Goal: Task Accomplishment & Management: Manage account settings

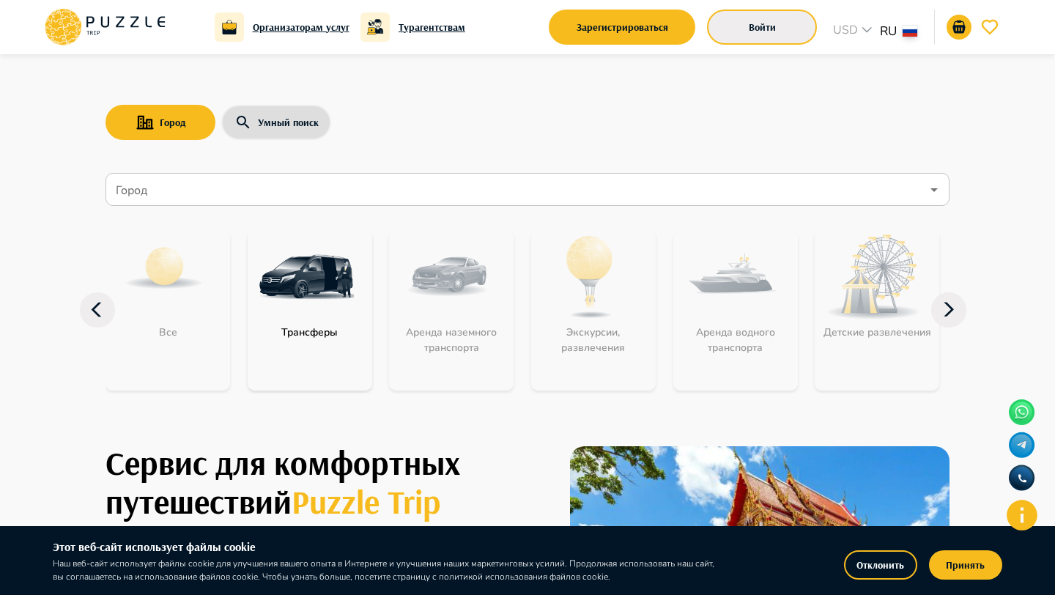
click at [760, 43] on button "Войти" at bounding box center [762, 27] width 110 height 35
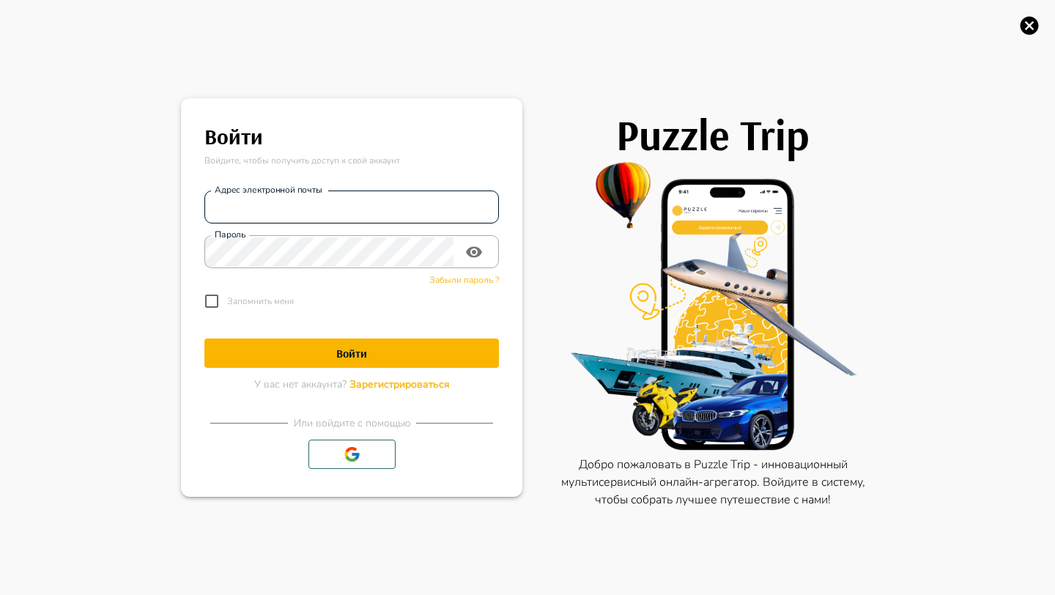
click at [346, 210] on input "Адрес электронной почты" at bounding box center [351, 207] width 295 height 29
type input "**********"
click at [380, 356] on h1 "Войти" at bounding box center [351, 354] width 295 height 14
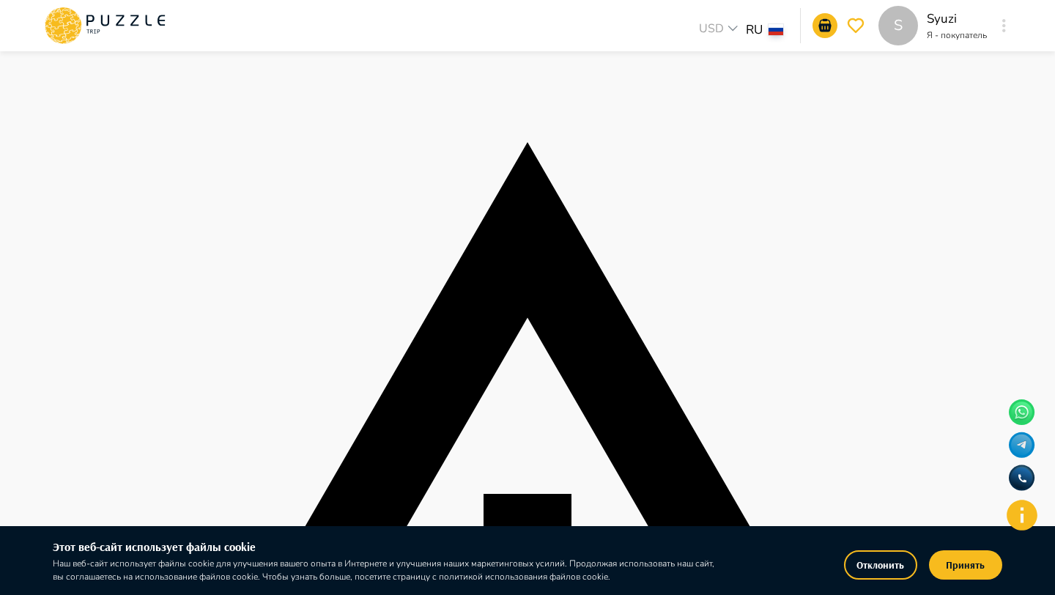
click at [1013, 29] on div "S USD *** RU ** S Syuzi Я - покупатель S" at bounding box center [527, 25] width 1005 height 51
click at [1002, 24] on icon "button" at bounding box center [1004, 25] width 4 height 13
click at [128, 14] on icon at bounding box center [105, 26] width 125 height 38
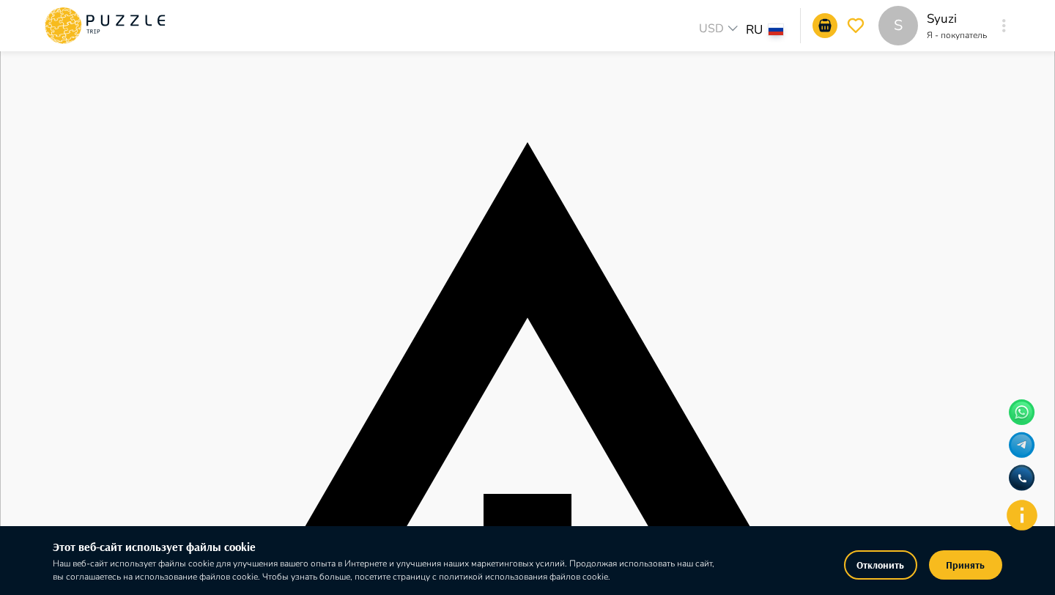
click at [1000, 26] on button "button" at bounding box center [1004, 25] width 11 height 21
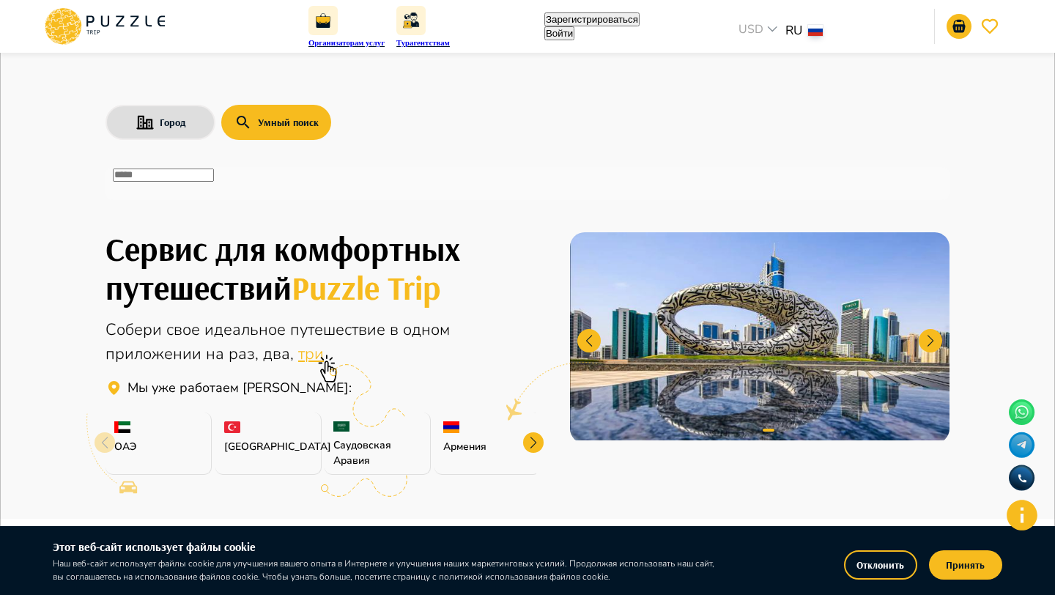
click at [283, 196] on div "​" at bounding box center [528, 183] width 844 height 33
click at [283, 194] on div "​" at bounding box center [528, 183] width 844 height 33
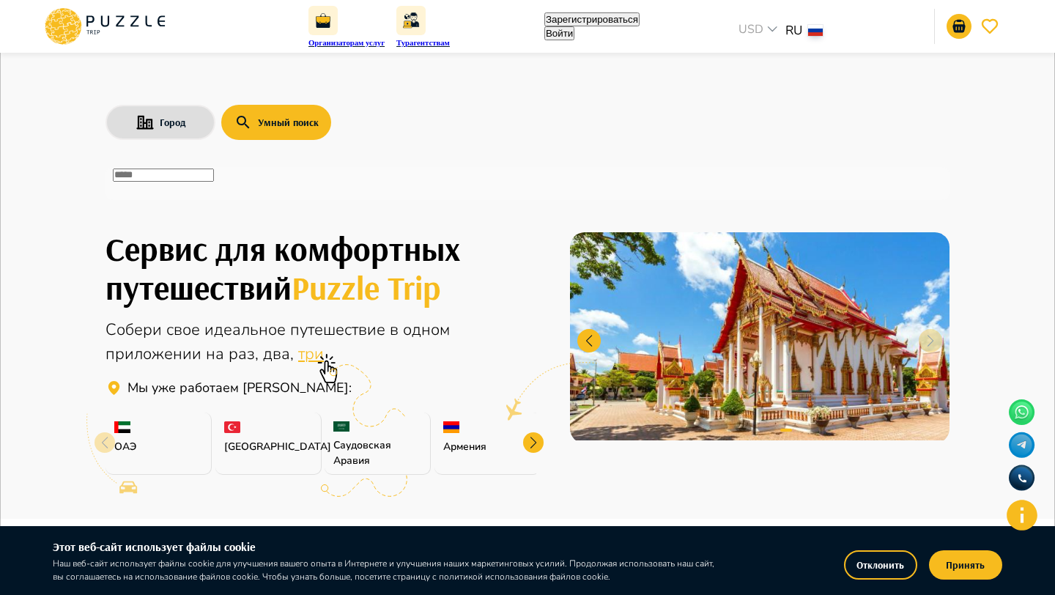
click at [575, 29] on button "Войти" at bounding box center [559, 33] width 30 height 14
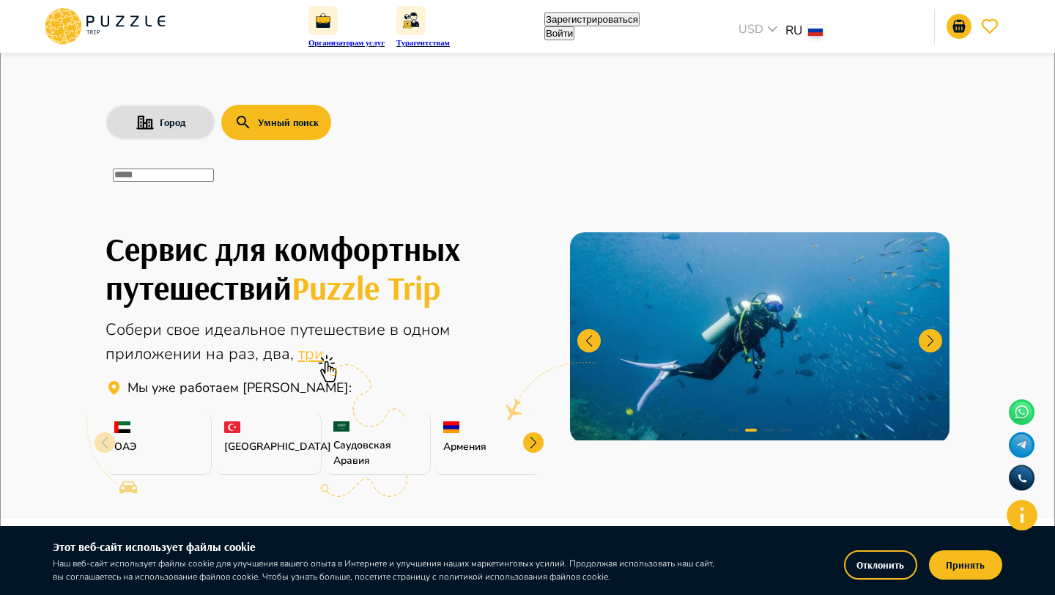
type input "**********"
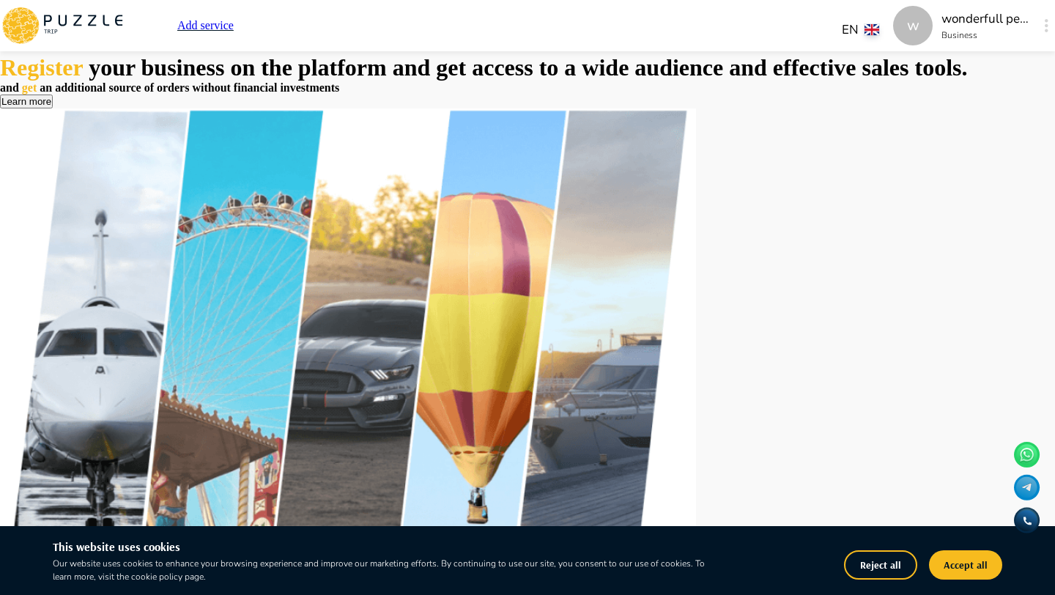
click at [1041, 29] on button "button" at bounding box center [1046, 25] width 11 height 21
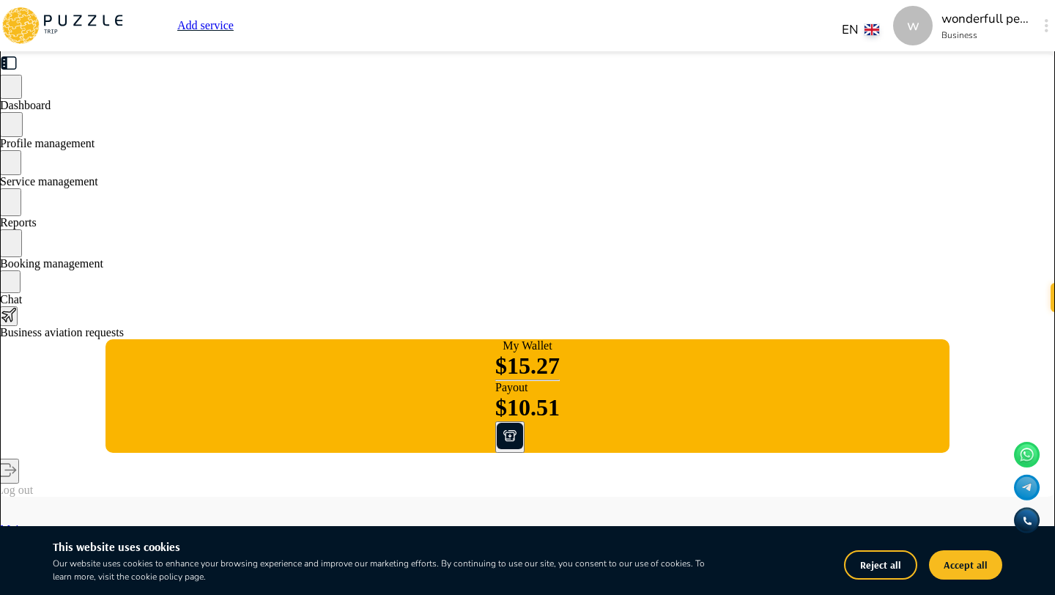
click at [103, 260] on span "Booking management" at bounding box center [51, 263] width 103 height 12
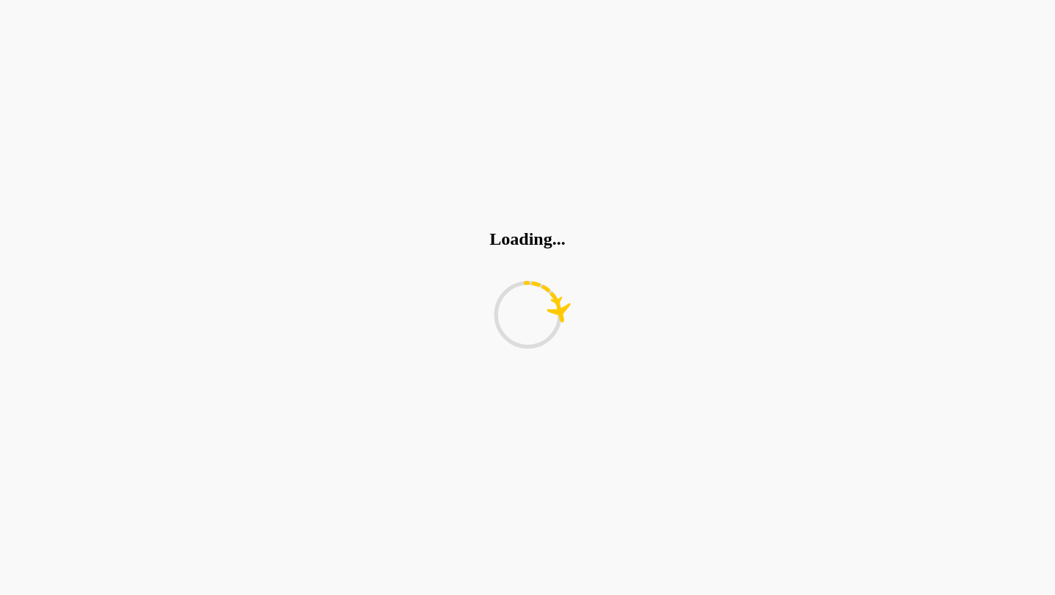
click at [247, 185] on div "Loading..." at bounding box center [527, 297] width 1055 height 595
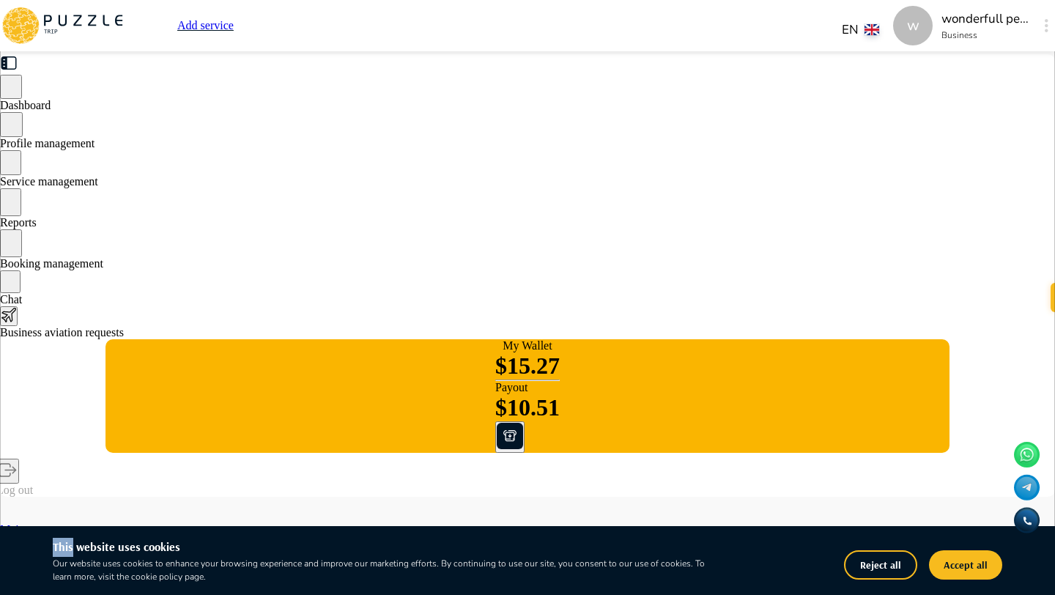
click at [98, 185] on span "Service management" at bounding box center [49, 181] width 98 height 12
type textarea "*"
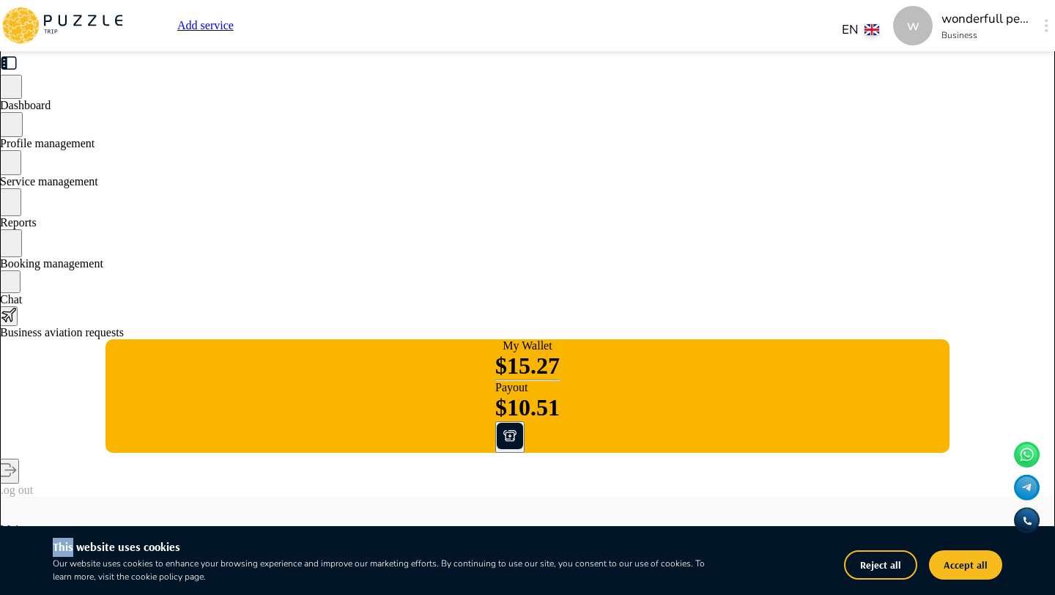
type textarea "*"
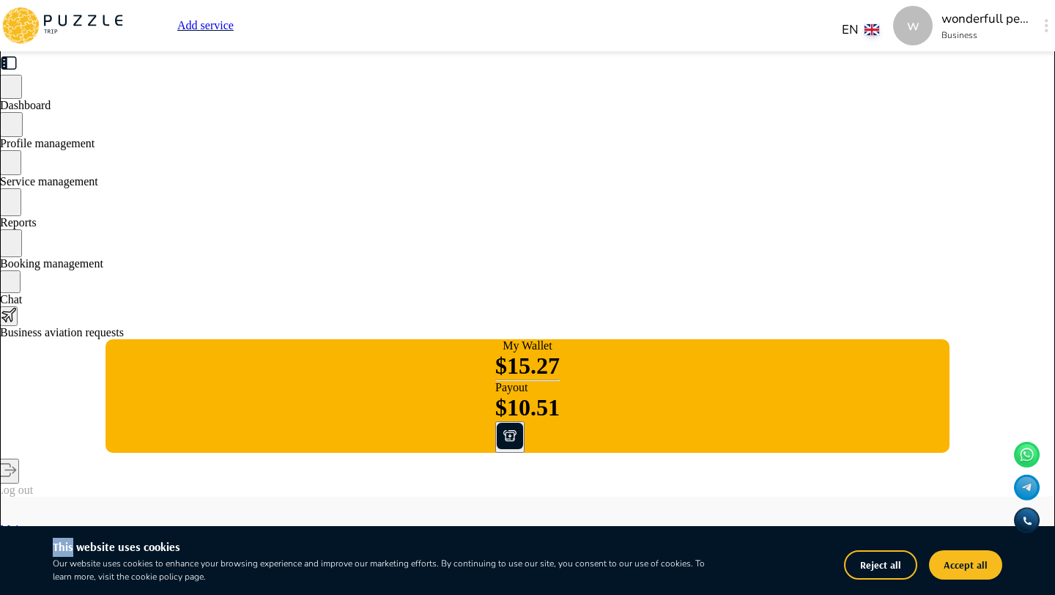
type textarea "*"
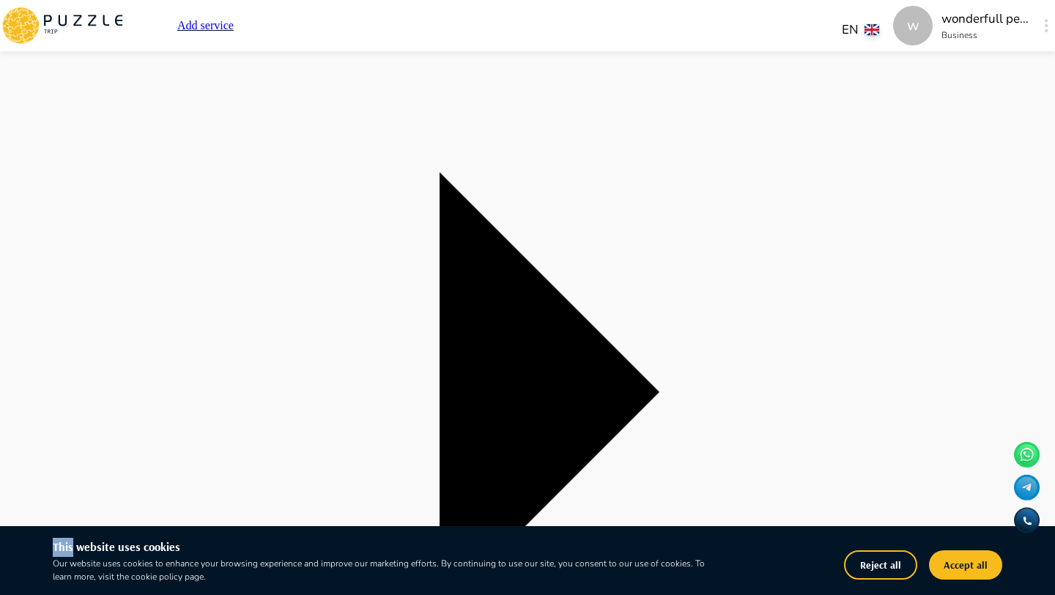
scroll to position [673, 0]
drag, startPoint x: 465, startPoint y: 161, endPoint x: 546, endPoint y: 154, distance: 80.9
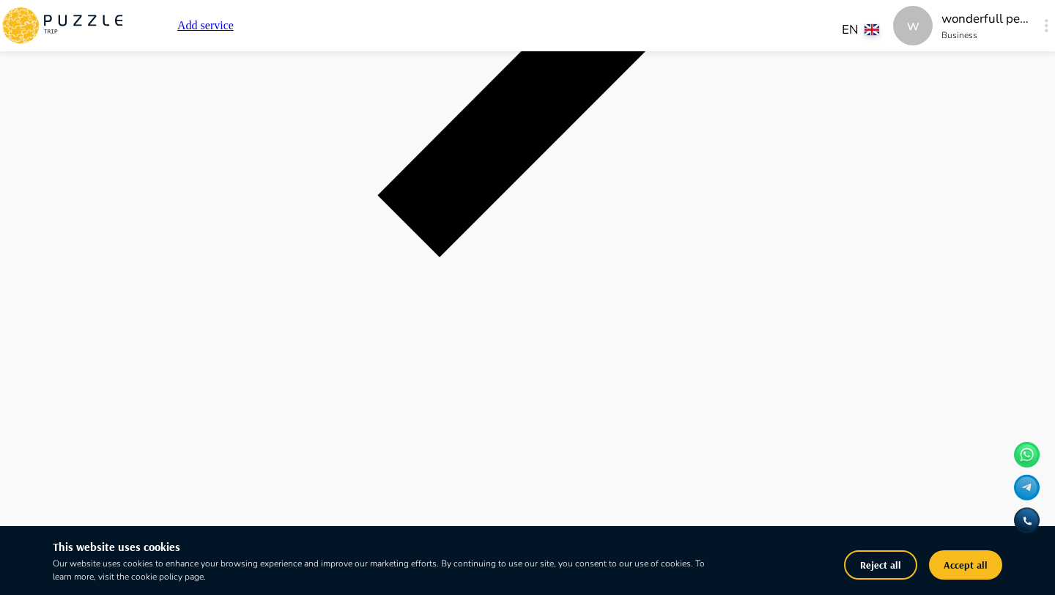
scroll to position [4374, 0]
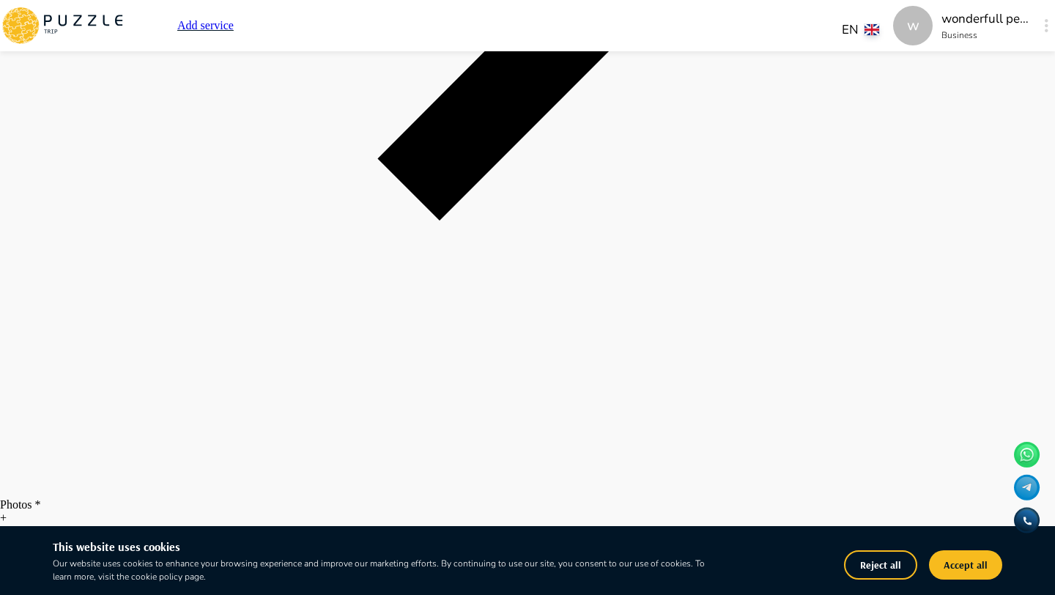
type textarea "*"
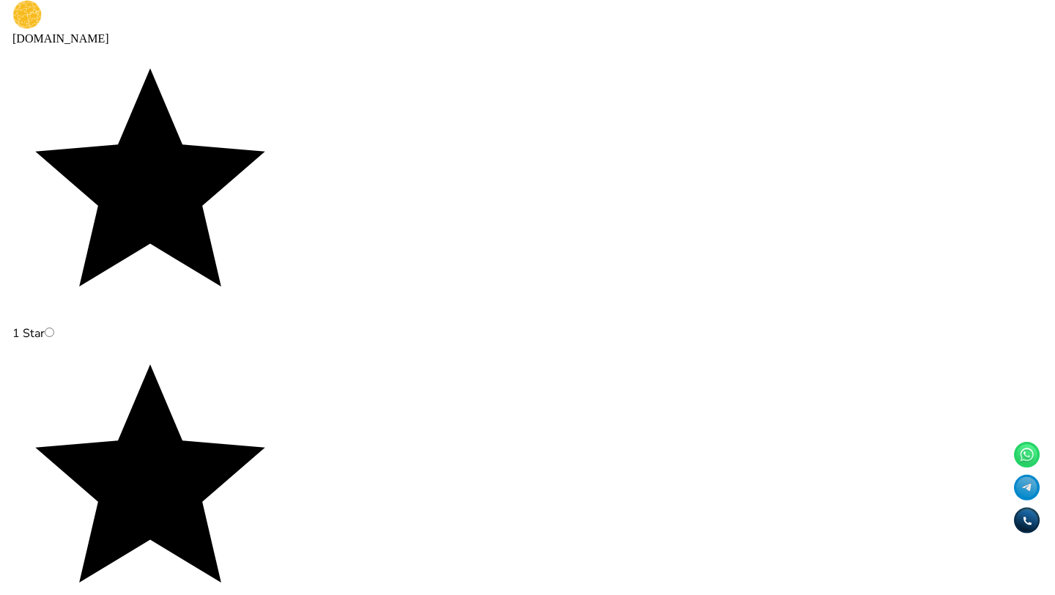
type textarea "*"
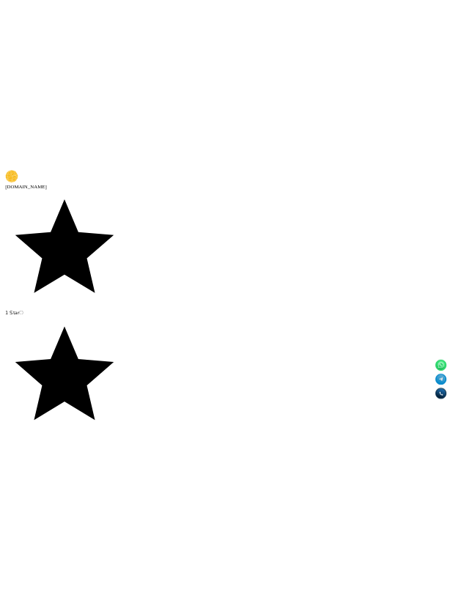
scroll to position [3479, 0]
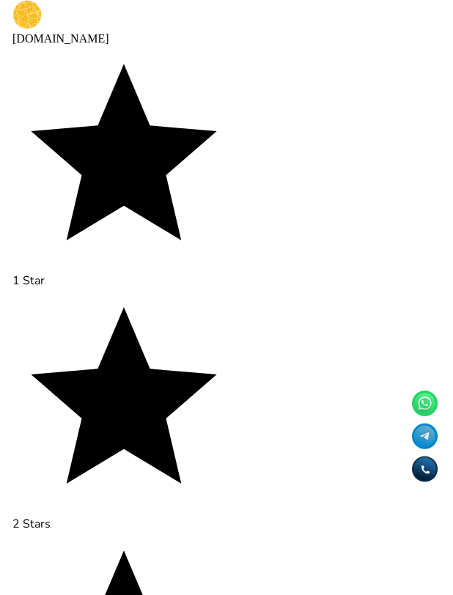
type textarea "*"
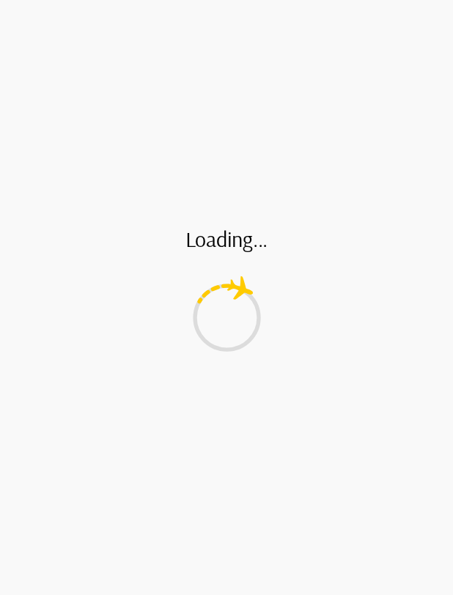
type textarea "*"
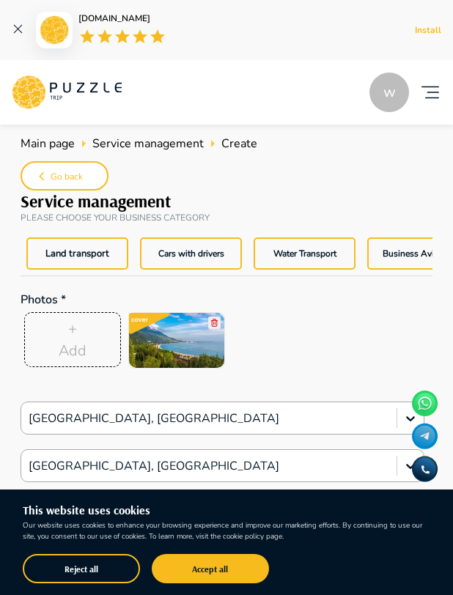
scroll to position [0, 150]
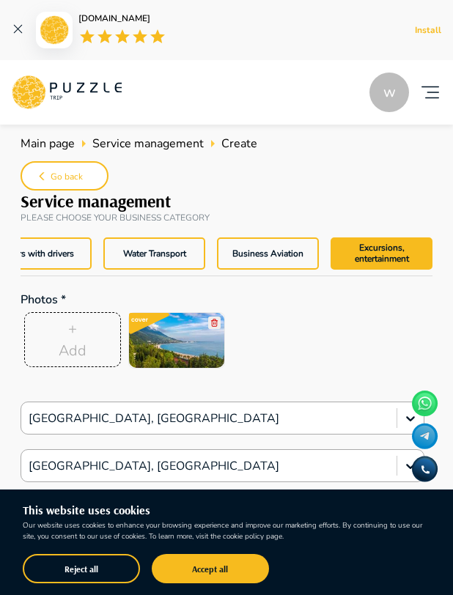
type textarea "*"
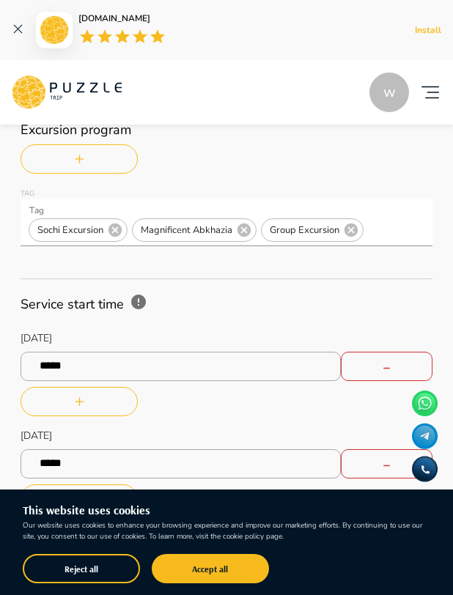
scroll to position [762, 0]
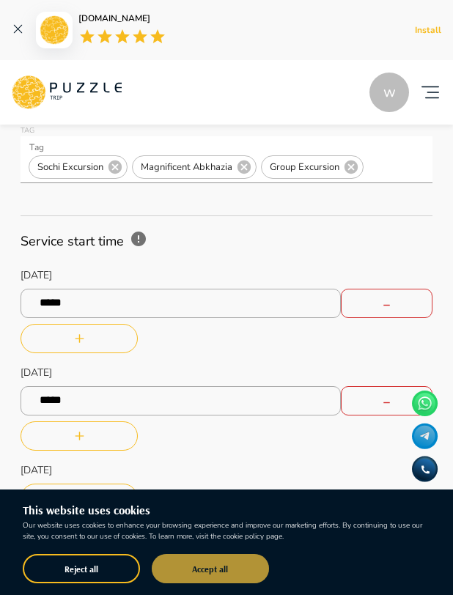
click at [185, 565] on button "Accept all" at bounding box center [210, 568] width 117 height 29
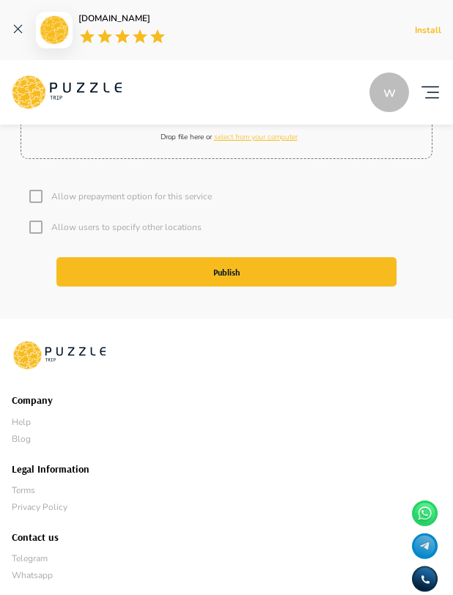
scroll to position [5844, 0]
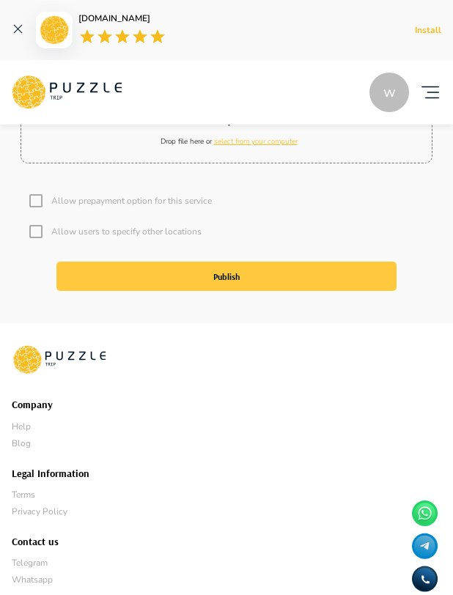
click at [234, 291] on button "Publish" at bounding box center [226, 276] width 340 height 29
type textarea "*"
type input "***"
type input "**"
type input "*"
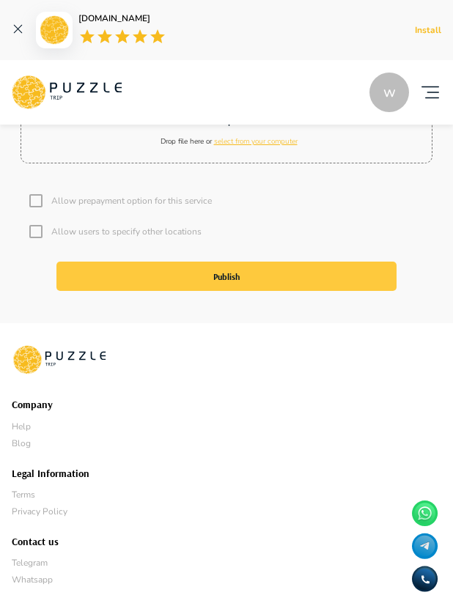
type textarea "*"
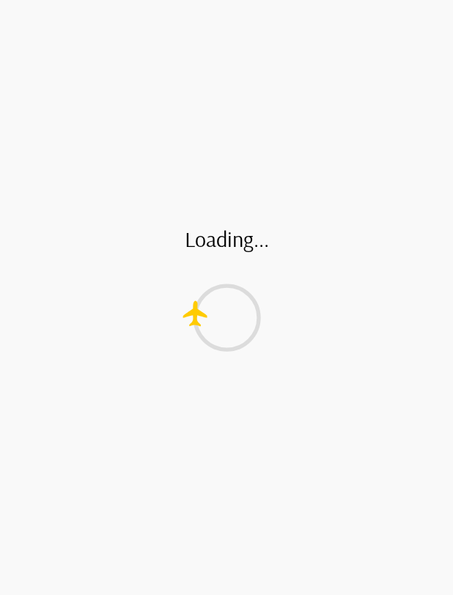
scroll to position [0, 0]
type textarea "*"
type input "*"
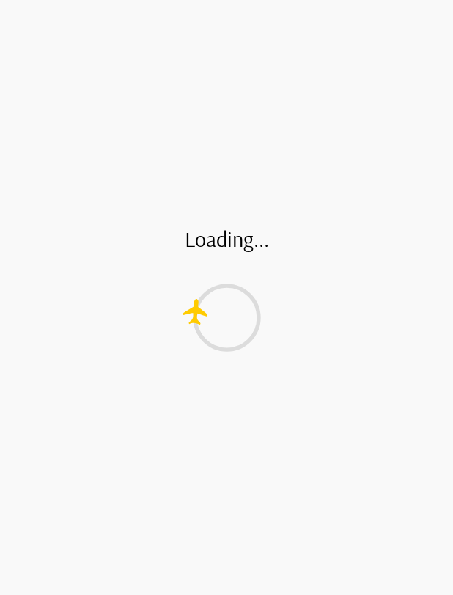
type textarea "*"
type input "*"
type textarea "*"
type input "*"
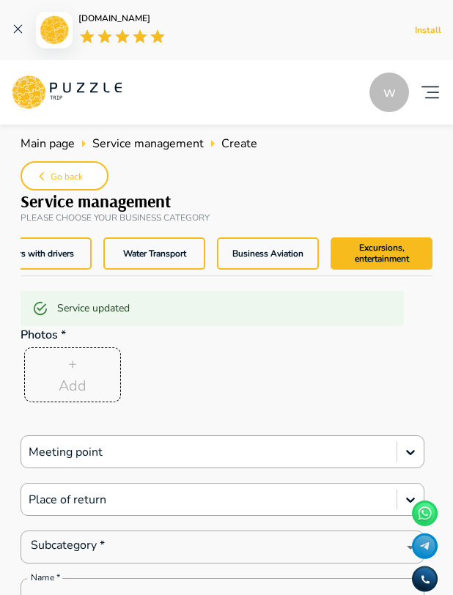
type textarea "*"
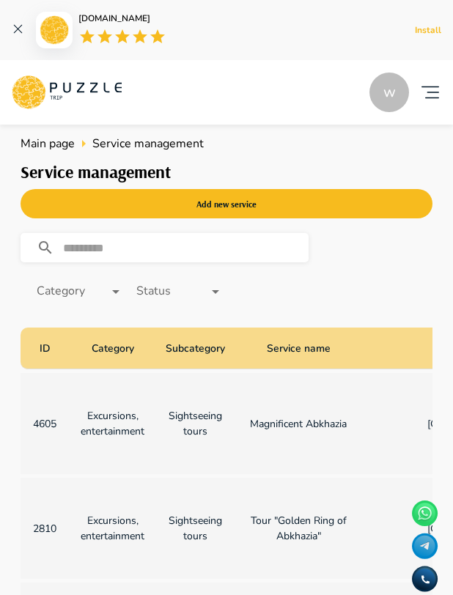
click at [53, 432] on p "4605" at bounding box center [44, 423] width 25 height 15
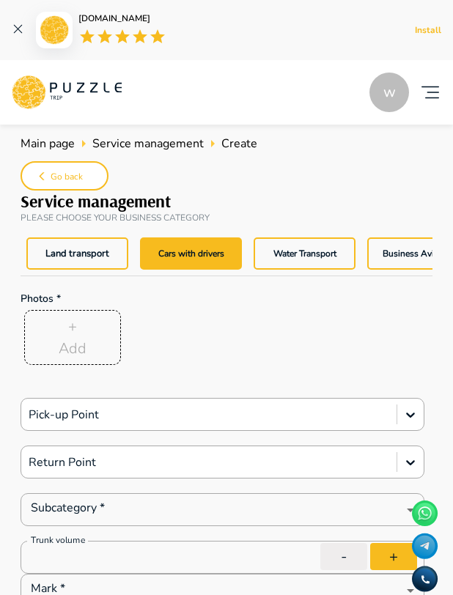
type textarea "*"
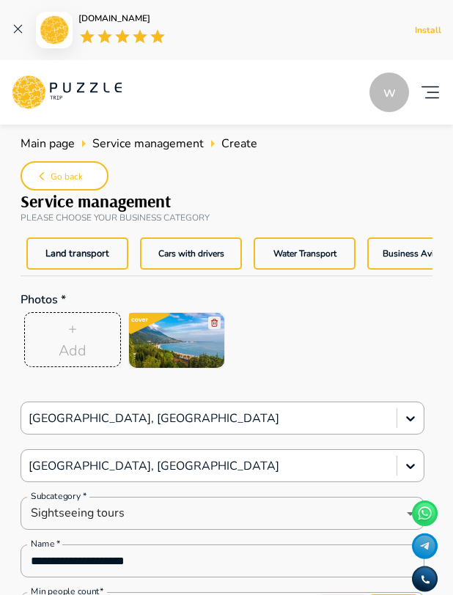
scroll to position [0, 150]
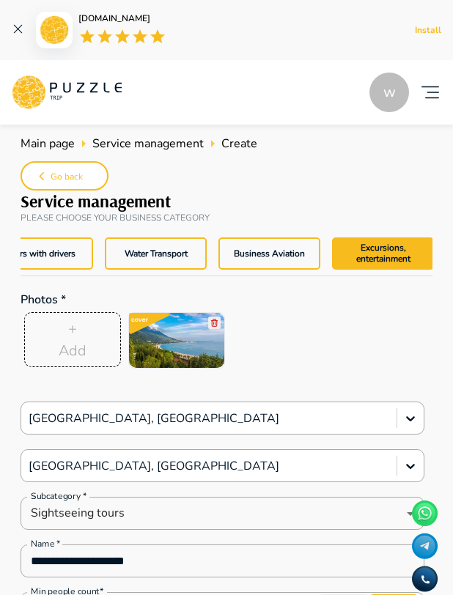
type textarea "*"
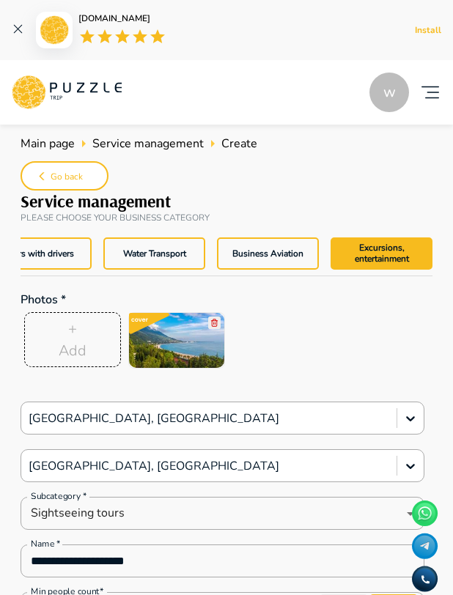
type textarea "*"
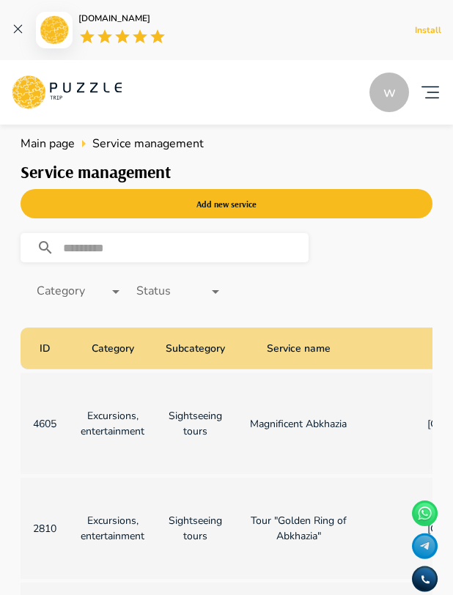
scroll to position [0, 383]
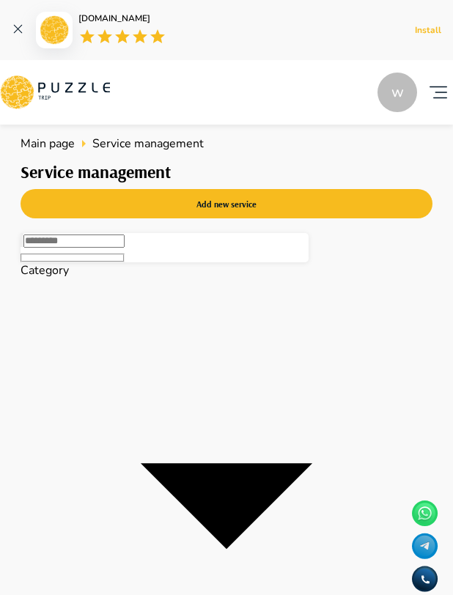
click at [435, 89] on icon "account of current user" at bounding box center [438, 92] width 29 height 29
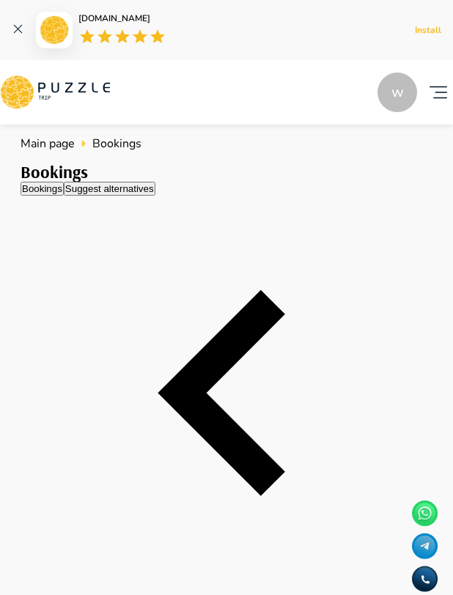
click at [62, 143] on span "Main page" at bounding box center [48, 144] width 54 height 16
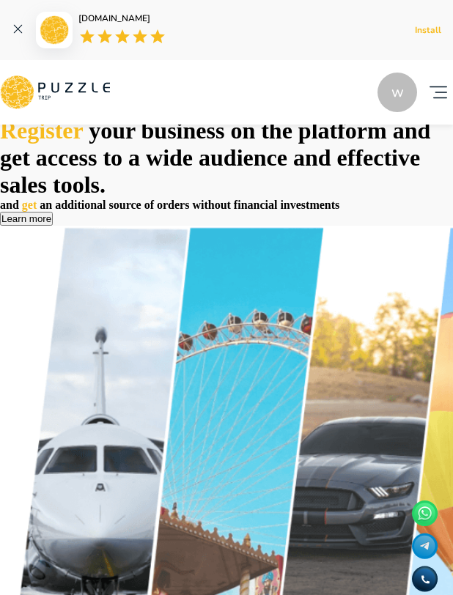
click at [424, 92] on icon "account of current user" at bounding box center [438, 92] width 29 height 29
